Goal: Task Accomplishment & Management: Complete application form

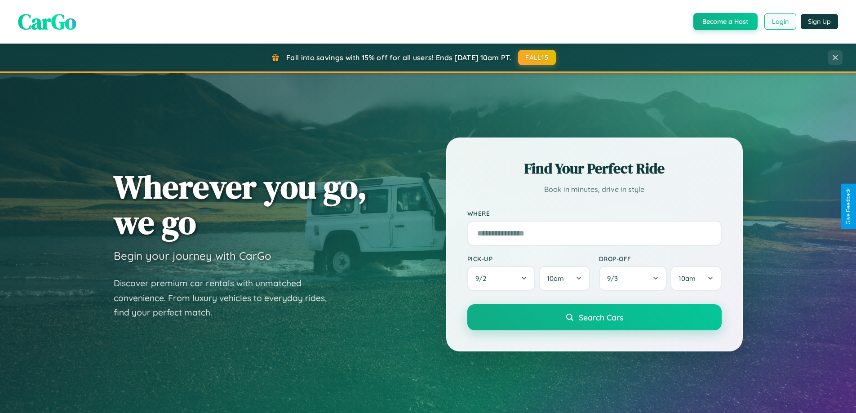
click at [779, 22] on button "Login" at bounding box center [780, 21] width 32 height 16
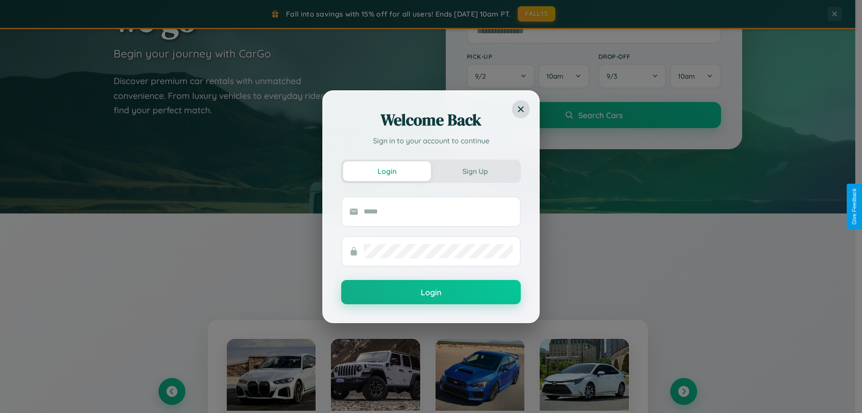
scroll to position [1728, 0]
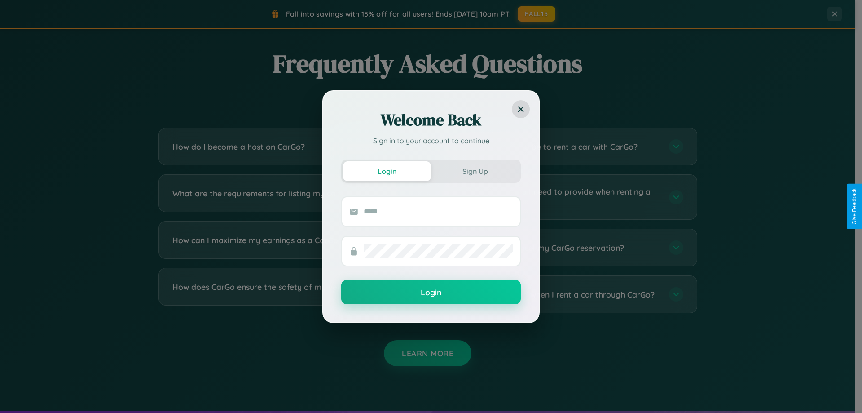
click at [288, 247] on div "Welcome Back Sign in to your account to continue Login Sign Up Login" at bounding box center [431, 206] width 862 height 413
click at [288, 146] on div "Welcome Back Sign in to your account to continue Login Sign Up Login" at bounding box center [431, 206] width 862 height 413
click at [567, 146] on div "Welcome Back Sign in to your account to continue Login Sign Up Login" at bounding box center [431, 206] width 862 height 413
click at [288, 146] on div "Welcome Back Sign in to your account to continue Login Sign Up Login" at bounding box center [431, 206] width 862 height 413
click at [567, 247] on div "Welcome Back Sign in to your account to continue Login Sign Up Login" at bounding box center [431, 206] width 862 height 413
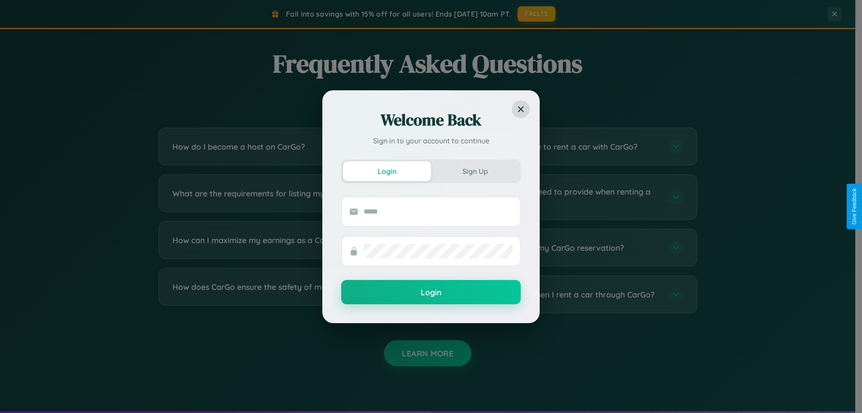
click at [567, 146] on div "Welcome Back Sign in to your account to continue Login Sign Up Login" at bounding box center [431, 206] width 862 height 413
click at [567, 294] on div "Welcome Back Sign in to your account to continue Login Sign Up Login" at bounding box center [431, 206] width 862 height 413
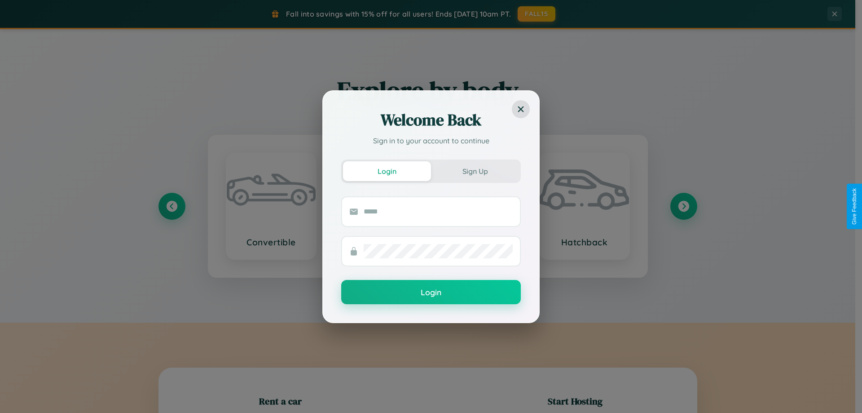
scroll to position [194, 0]
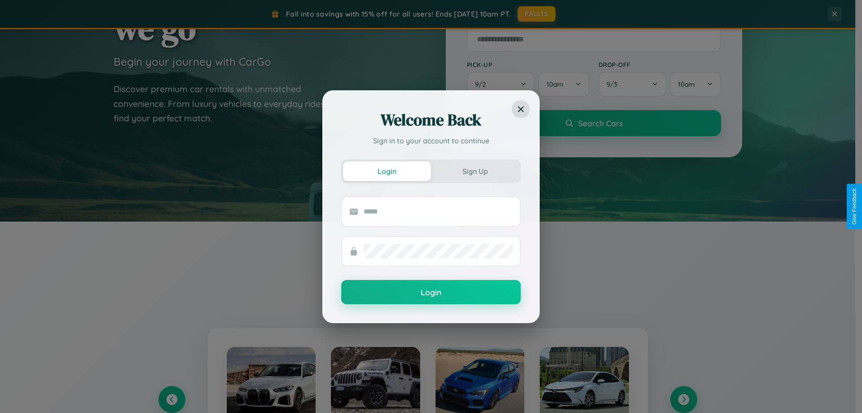
click at [684, 399] on div "Welcome Back Sign in to your account to continue Login Sign Up Login" at bounding box center [431, 206] width 862 height 413
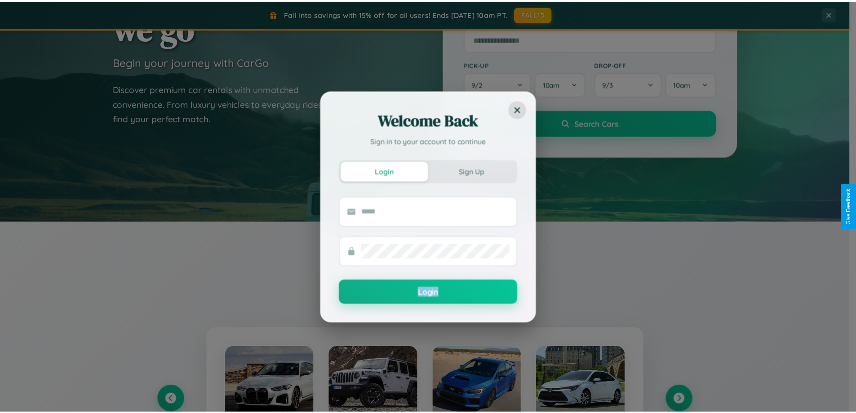
scroll to position [0, 0]
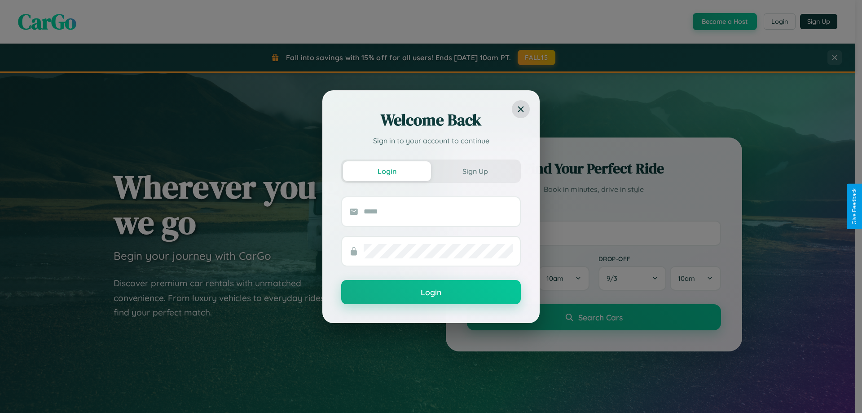
click at [724, 22] on div "Welcome Back Sign in to your account to continue Login Sign Up Login" at bounding box center [431, 206] width 862 height 413
click at [475, 171] on button "Sign Up" at bounding box center [475, 171] width 88 height 20
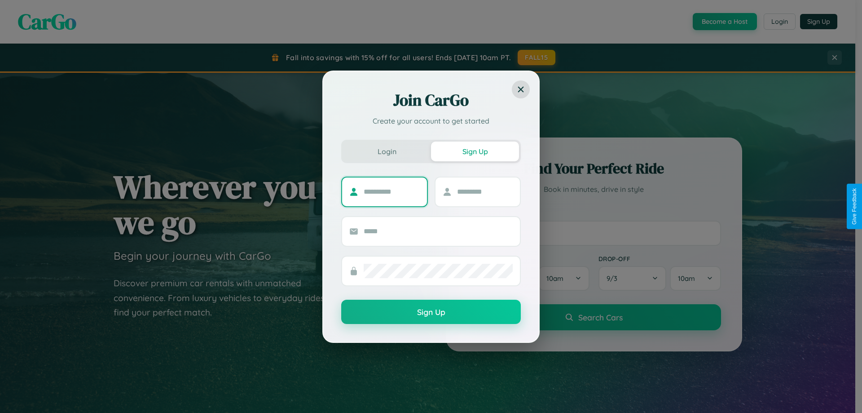
click at [392, 191] on input "text" at bounding box center [392, 192] width 56 height 14
type input "*******"
click at [485, 191] on input "text" at bounding box center [485, 192] width 56 height 14
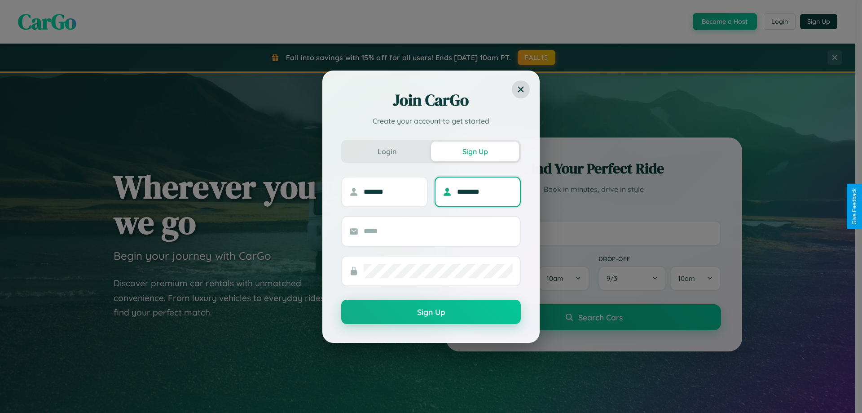
type input "********"
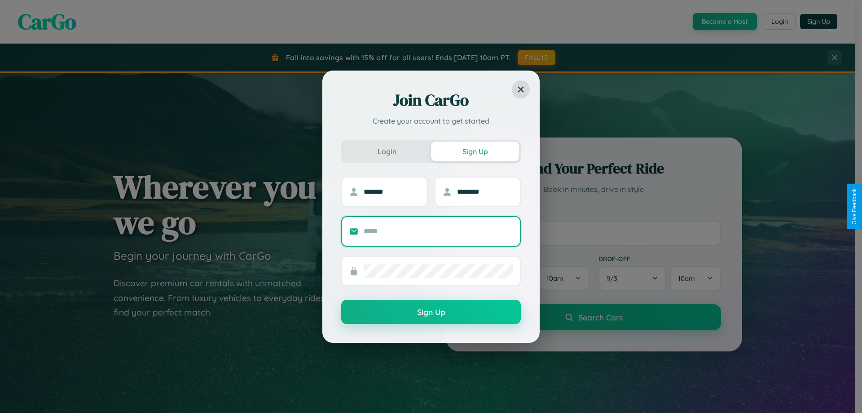
click at [438, 231] on input "text" at bounding box center [438, 231] width 149 height 14
type input "**********"
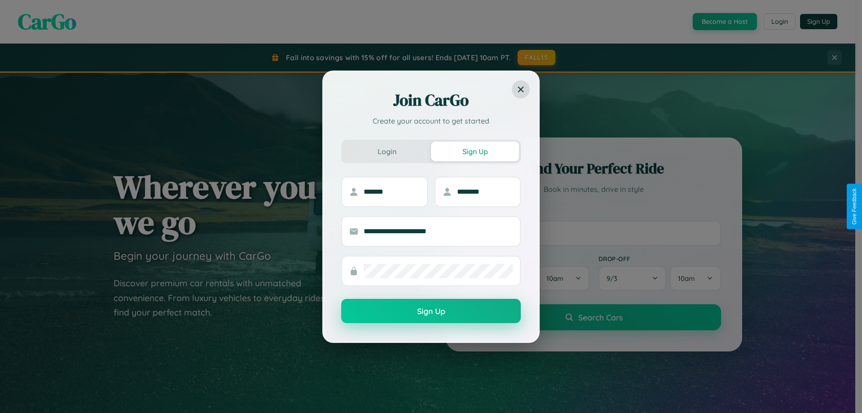
click at [431, 311] on button "Sign Up" at bounding box center [431, 311] width 180 height 24
